Goal: Task Accomplishment & Management: Complete application form

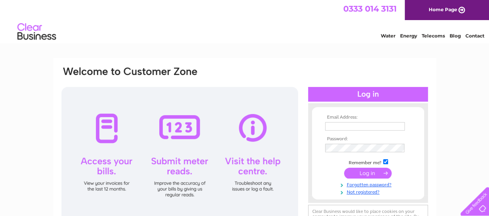
click at [332, 129] on input "text" at bounding box center [365, 126] width 80 height 9
type input "pam.cheyne@weareac.org"
click at [344, 169] on input "submit" at bounding box center [368, 174] width 48 height 11
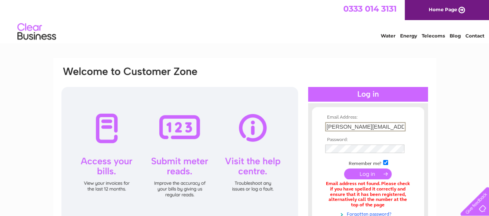
drag, startPoint x: 400, startPoint y: 126, endPoint x: 298, endPoint y: 112, distance: 102.9
click at [298, 112] on div "Email Address: pam.cheyne@weareac.org Password:" at bounding box center [245, 168] width 368 height 204
paste input "katie.strachan"
type input "katie.strachan@weareac.org"
click at [359, 174] on input "submit" at bounding box center [368, 174] width 48 height 11
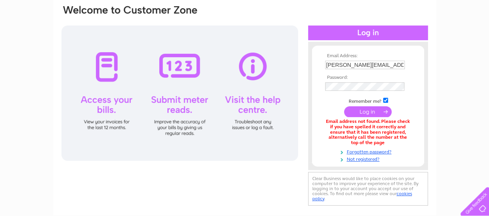
scroll to position [77, 0]
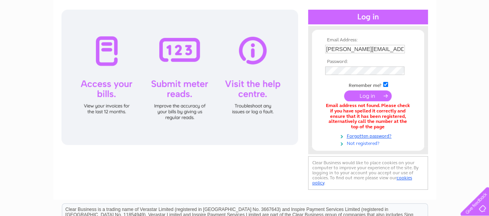
click at [356, 145] on link "Not registered?" at bounding box center [369, 142] width 88 height 7
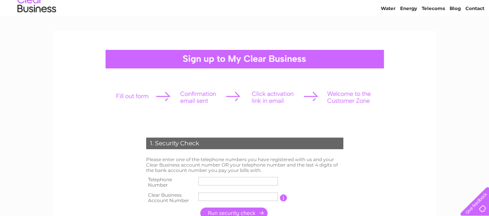
scroll to position [77, 0]
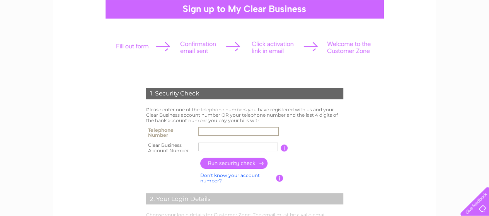
click at [238, 132] on input "text" at bounding box center [238, 131] width 80 height 9
type input "03003030903"
click at [213, 146] on input "text" at bounding box center [238, 147] width 80 height 9
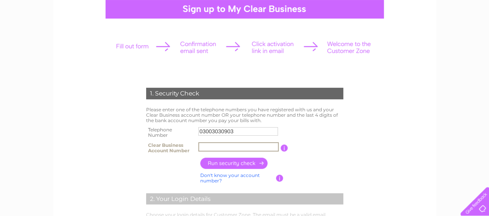
paste input "1118036"
type input "1118036"
click at [242, 165] on input "button" at bounding box center [234, 163] width 68 height 11
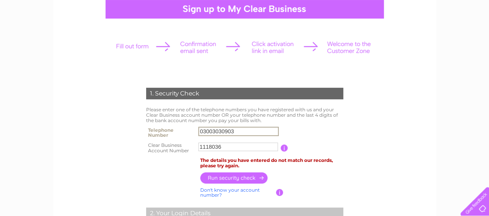
click at [243, 131] on input "03003030903" at bounding box center [238, 131] width 80 height 9
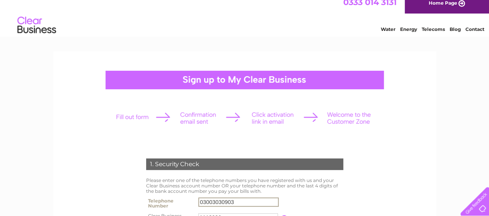
scroll to position [0, 0]
